Goal: Navigation & Orientation: Understand site structure

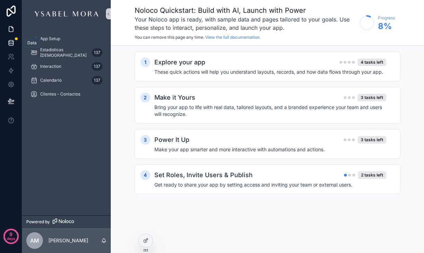
click at [17, 44] on link at bounding box center [11, 43] width 22 height 14
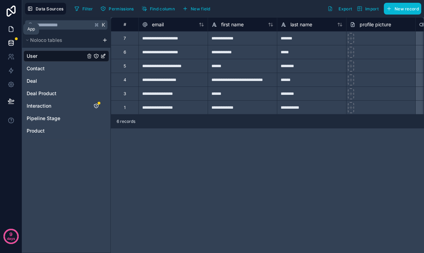
click at [12, 25] on link at bounding box center [11, 29] width 22 height 14
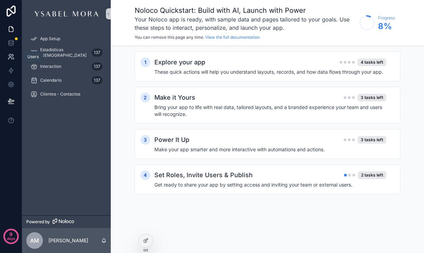
click at [13, 58] on icon at bounding box center [13, 59] width 1 height 2
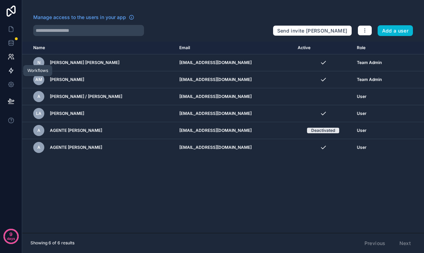
click at [12, 72] on icon at bounding box center [11, 70] width 4 height 5
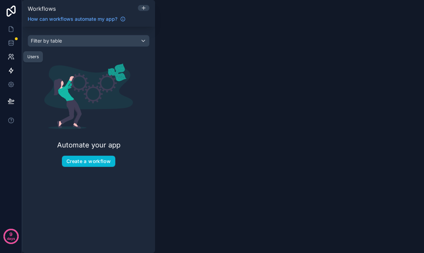
click at [12, 56] on icon at bounding box center [11, 56] width 7 height 7
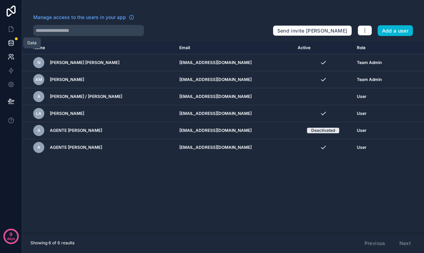
click at [12, 47] on link at bounding box center [11, 43] width 22 height 14
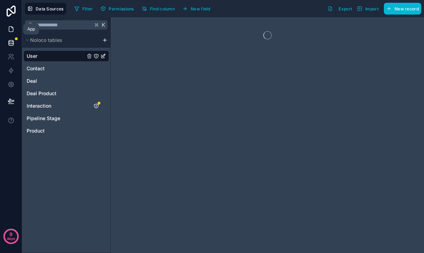
click at [12, 33] on link at bounding box center [11, 29] width 22 height 14
